Goal: Transaction & Acquisition: Subscribe to service/newsletter

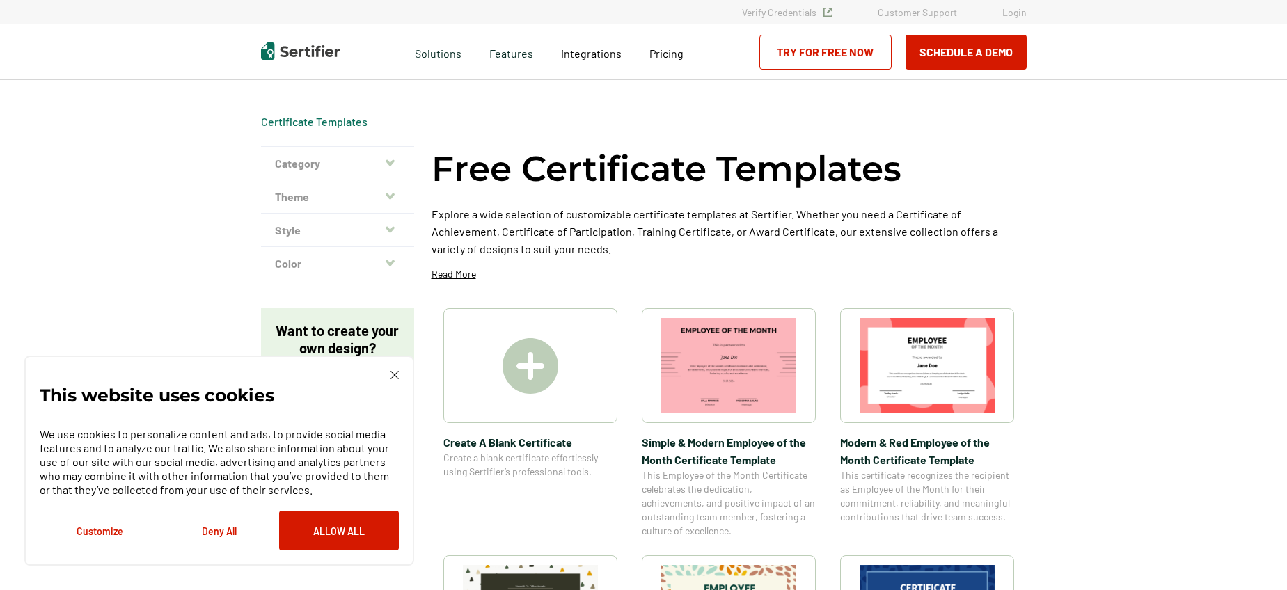
click at [551, 366] on img at bounding box center [531, 366] width 56 height 56
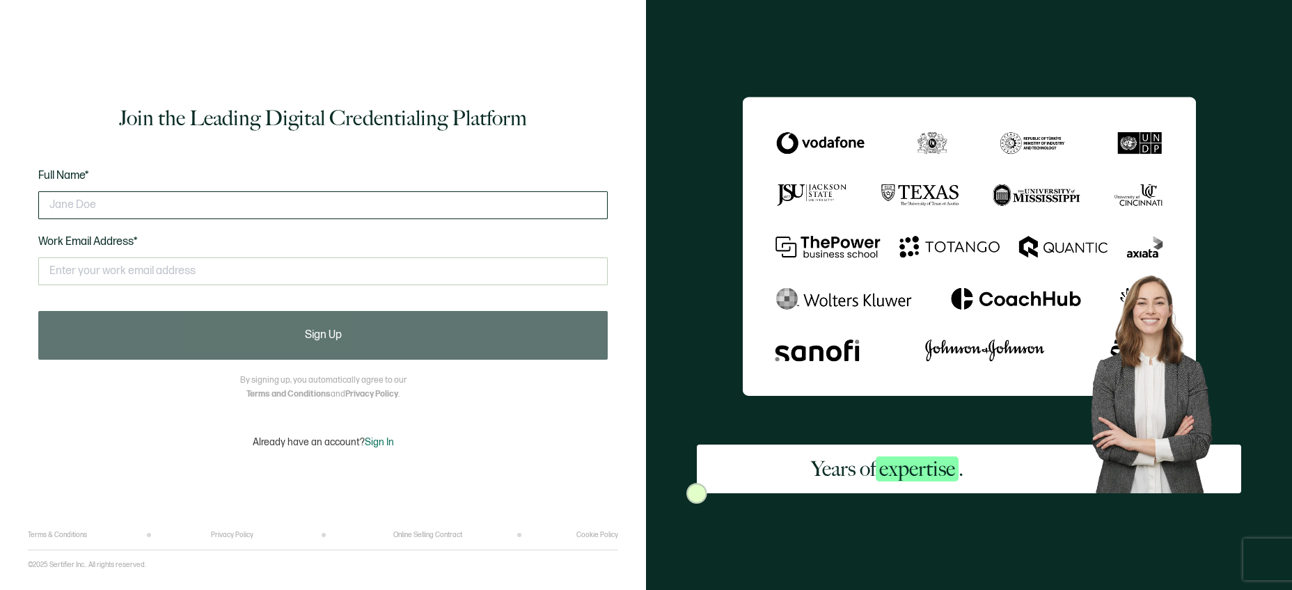
click at [117, 205] on input "text" at bounding box center [323, 205] width 570 height 28
